Goal: Task Accomplishment & Management: Manage account settings

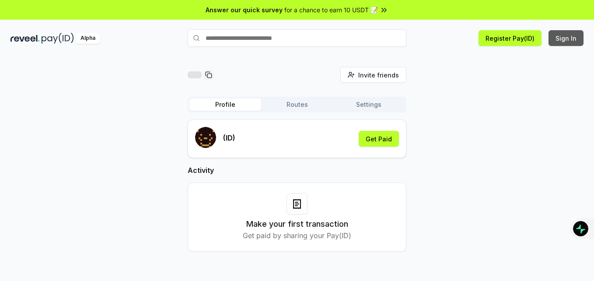
click at [566, 36] on button "Sign In" at bounding box center [566, 38] width 35 height 16
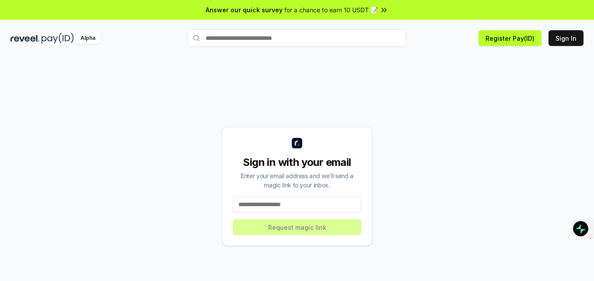
click at [275, 199] on input at bounding box center [297, 205] width 129 height 16
type input "**********"
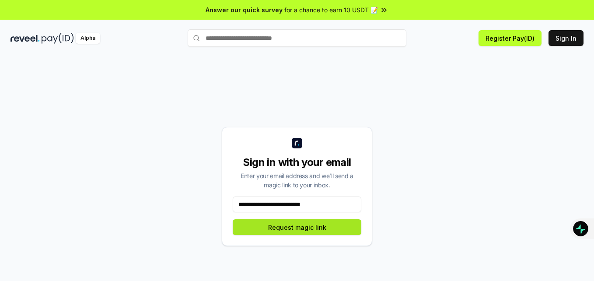
click at [298, 232] on button "Request magic link" at bounding box center [297, 227] width 129 height 16
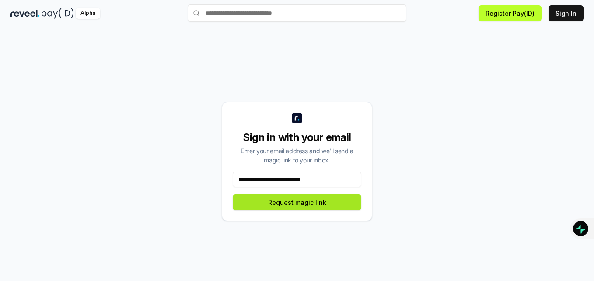
click at [289, 204] on button "Request magic link" at bounding box center [297, 202] width 129 height 16
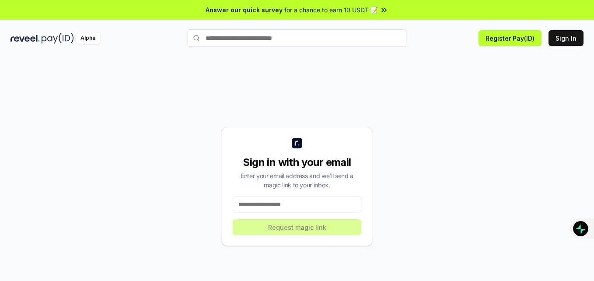
click at [270, 203] on input at bounding box center [297, 205] width 129 height 16
type input "**********"
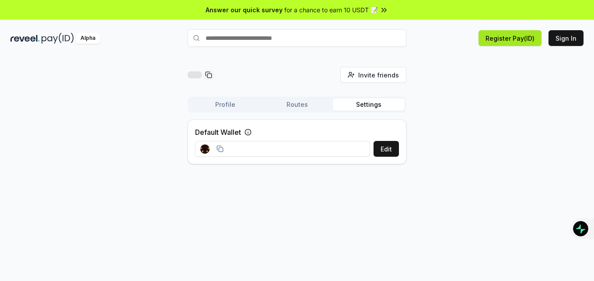
click at [513, 41] on button "Register Pay(ID)" at bounding box center [510, 38] width 63 height 16
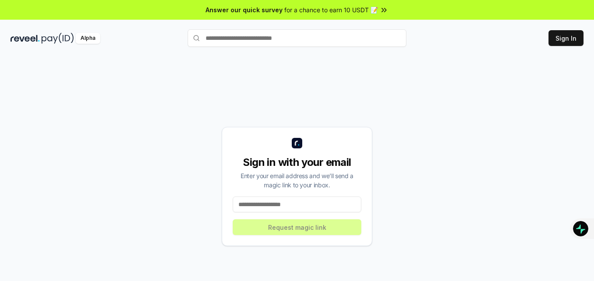
click at [276, 207] on input at bounding box center [297, 205] width 129 height 16
type input "**********"
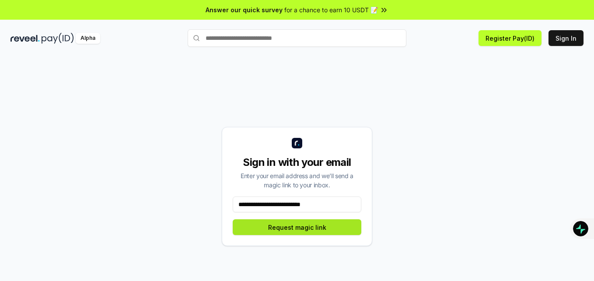
click at [289, 228] on button "Request magic link" at bounding box center [297, 227] width 129 height 16
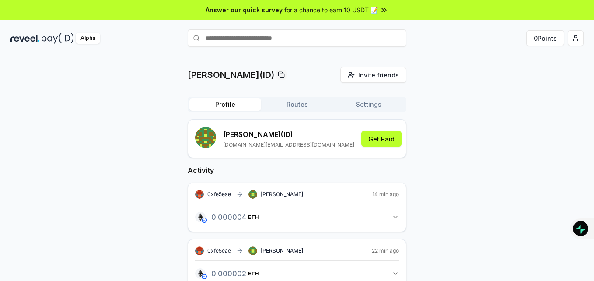
scroll to position [25, 0]
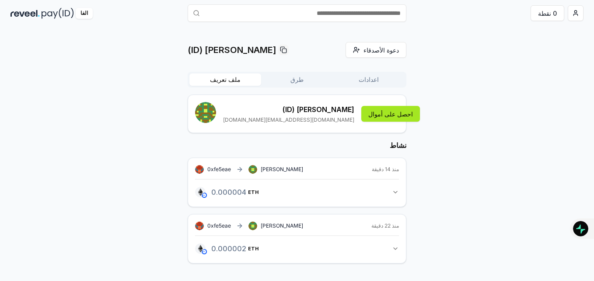
click at [377, 116] on button "احصل على أموال" at bounding box center [391, 114] width 59 height 16
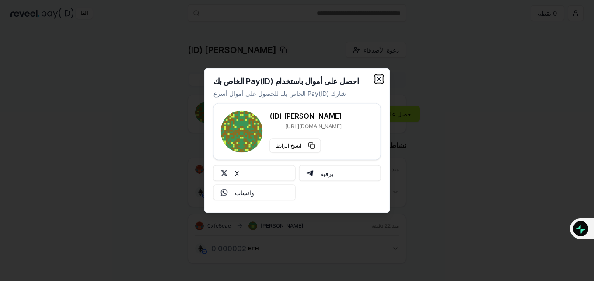
click at [381, 77] on icon "button" at bounding box center [379, 79] width 7 height 7
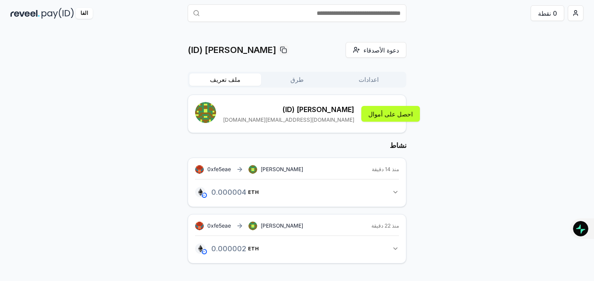
scroll to position [0, 0]
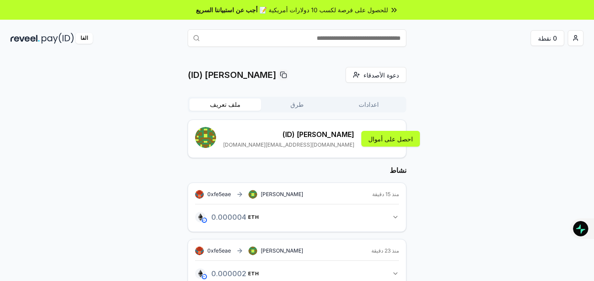
click at [294, 104] on button "طرق" at bounding box center [297, 104] width 72 height 12
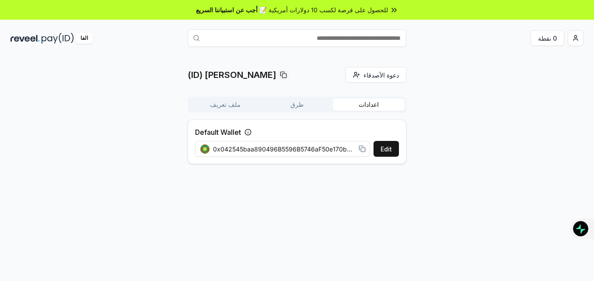
click at [372, 106] on button "اعدادات" at bounding box center [369, 104] width 72 height 12
click at [224, 106] on button "ملف تعريف" at bounding box center [226, 104] width 72 height 12
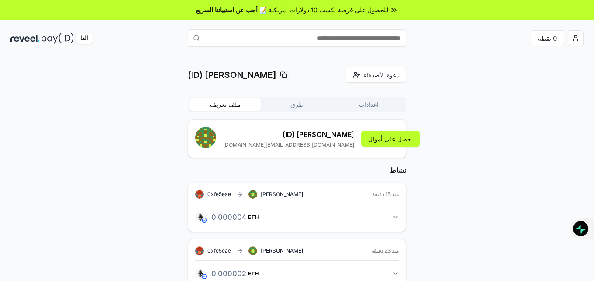
scroll to position [25, 0]
